Goal: Task Accomplishment & Management: Use online tool/utility

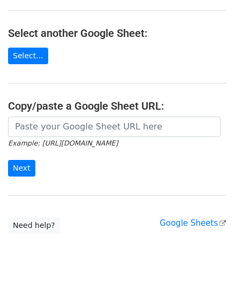
scroll to position [107, 0]
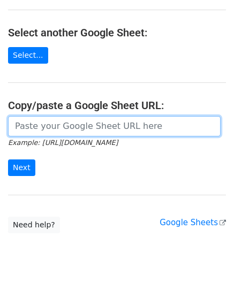
drag, startPoint x: 41, startPoint y: 125, endPoint x: 59, endPoint y: 76, distance: 51.8
click at [41, 125] on input "url" at bounding box center [114, 126] width 212 height 20
paste input "https://docs.google.com/spreadsheets/d/1JxWc_IuGM-tCcrKy-Pi0kyzrO0st5XKSa53XwEa…"
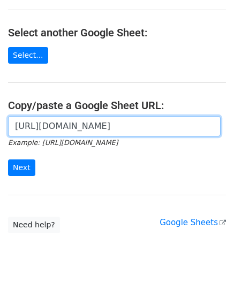
scroll to position [0, 223]
type input "https://docs.google.com/spreadsheets/d/1JxWc_IuGM-tCcrKy-Pi0kyzrO0st5XKSa53XwEa…"
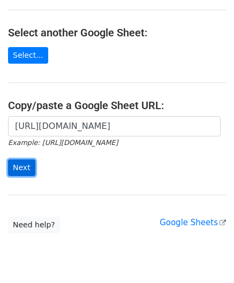
click at [18, 166] on input "Next" at bounding box center [21, 167] width 27 height 17
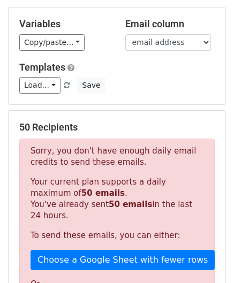
scroll to position [361, 0]
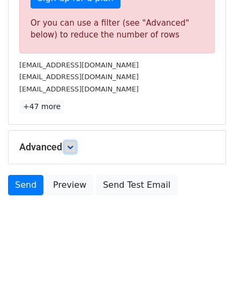
click at [75, 141] on link at bounding box center [70, 147] width 12 height 12
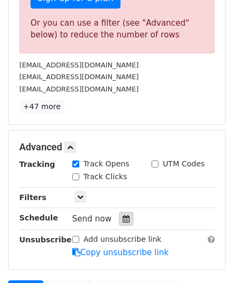
click at [123, 216] on icon at bounding box center [126, 218] width 7 height 7
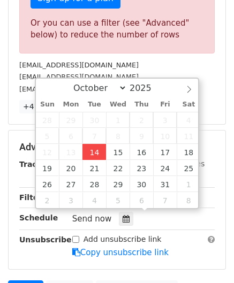
type input "[DATE] 12:00"
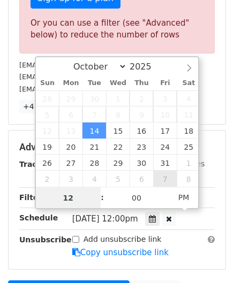
paste input "4"
type input "4"
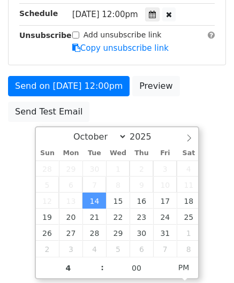
type input "[DATE] 16:00"
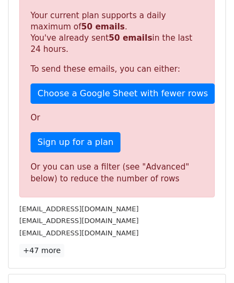
scroll to position [491, 0]
